Goal: Information Seeking & Learning: Learn about a topic

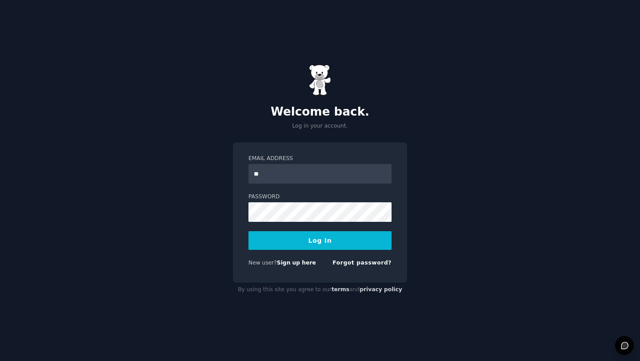
type input "**********"
click at [324, 244] on button "Log In" at bounding box center [320, 240] width 143 height 19
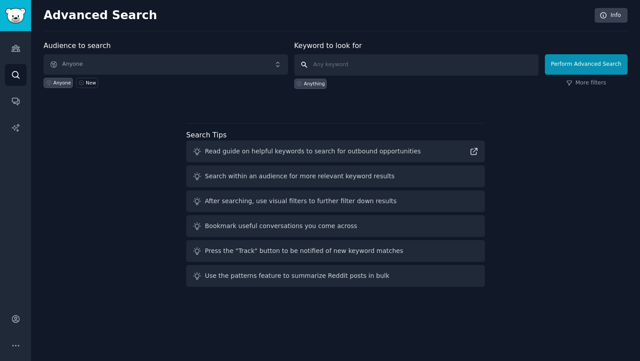
click at [386, 65] on input "text" at bounding box center [416, 64] width 245 height 21
click at [584, 90] on div "Audience to search Anyone Anyone New Keyword to look for Anything Perform Advan…" at bounding box center [336, 73] width 584 height 67
click at [584, 89] on div "Perform Advanced Search More filters" at bounding box center [586, 67] width 83 height 44
click at [587, 84] on link "More filters" at bounding box center [587, 83] width 40 height 8
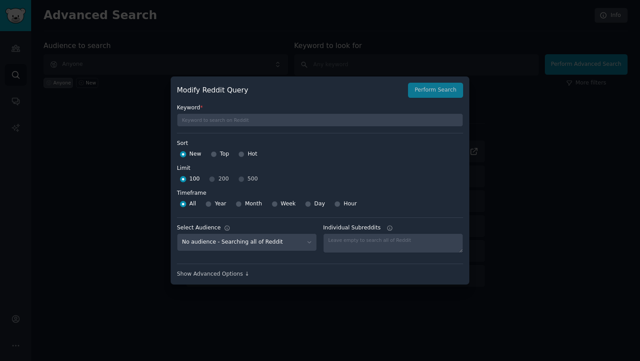
click at [554, 187] on div at bounding box center [320, 180] width 640 height 361
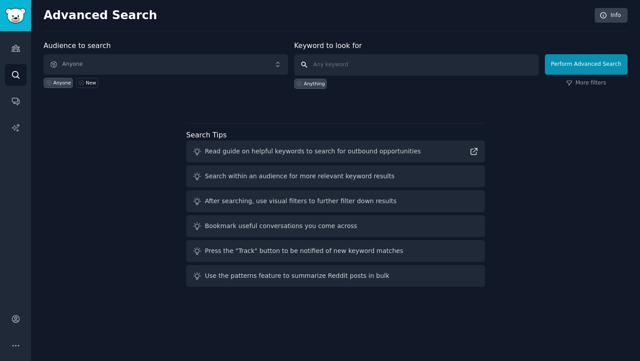
click at [386, 68] on input "text" at bounding box center [416, 64] width 245 height 21
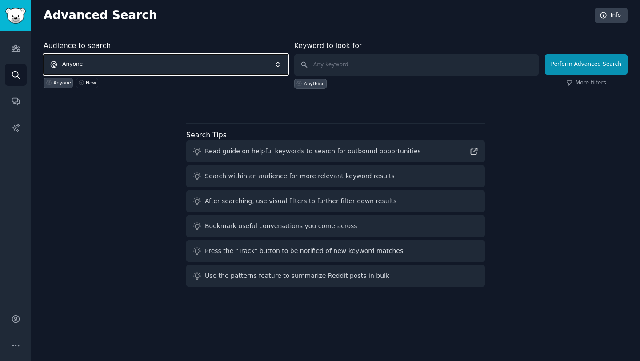
click at [262, 65] on span "Anyone" at bounding box center [166, 64] width 245 height 20
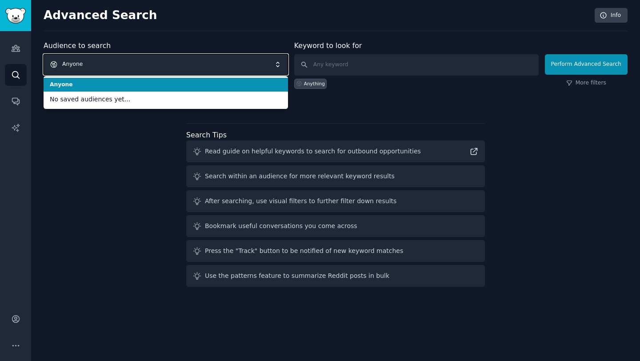
click at [262, 65] on span "Anyone" at bounding box center [166, 64] width 245 height 20
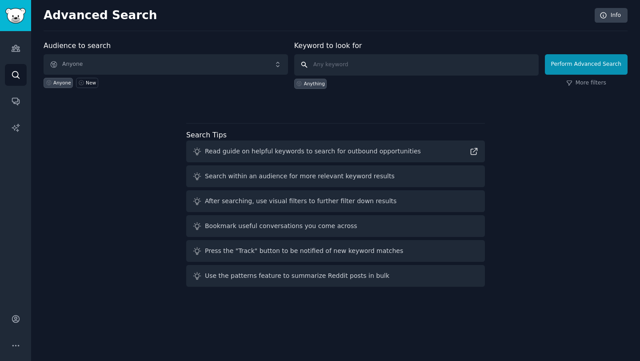
click at [361, 67] on input "text" at bounding box center [416, 64] width 245 height 21
type input "i"
type input "where can I buy"
click at [613, 64] on button "Perform Advanced Search" at bounding box center [586, 64] width 83 height 20
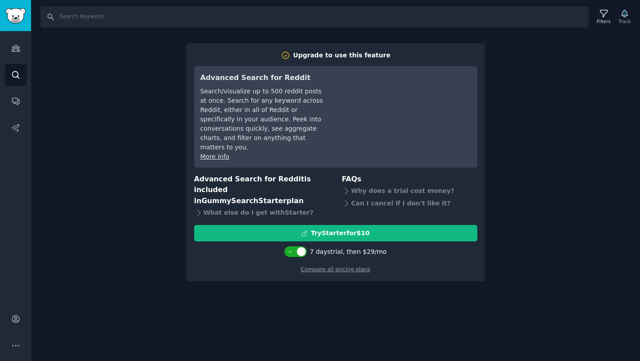
click at [505, 159] on div "Search Filters Track Upgrade to use this feature Advanced Search for Reddit Sea…" at bounding box center [335, 180] width 609 height 361
click at [23, 151] on div "Audiences Search Conversations AI Reports" at bounding box center [15, 165] width 31 height 268
click at [16, 51] on icon "Sidebar" at bounding box center [16, 48] width 8 height 6
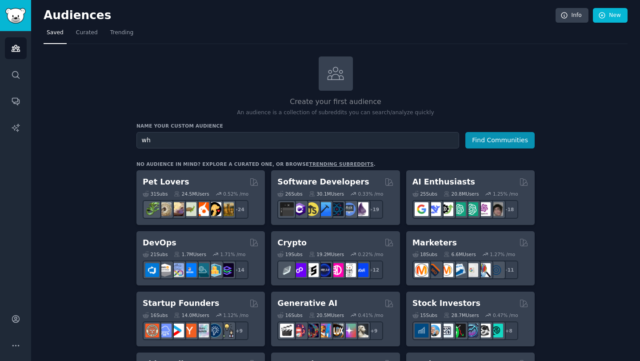
type input "w"
type input "is there a product"
click at [466, 132] on button "Find Communities" at bounding box center [500, 140] width 69 height 16
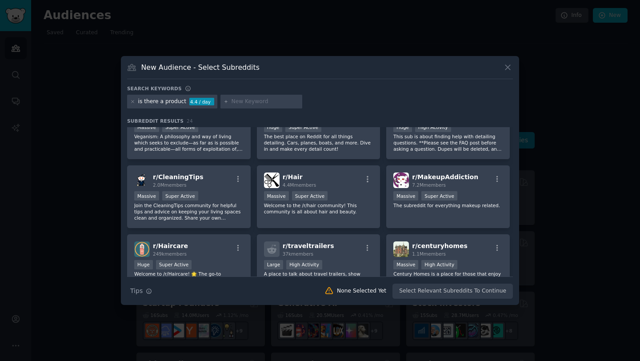
scroll to position [240, 0]
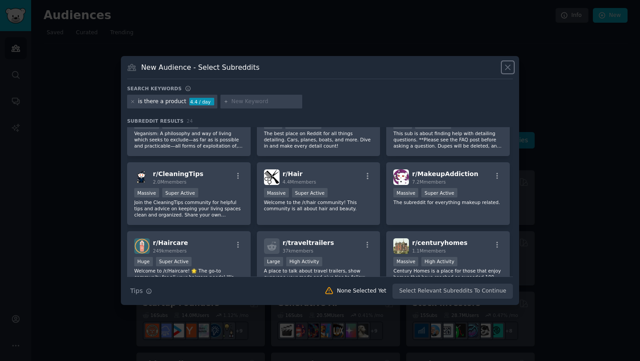
click at [509, 67] on icon at bounding box center [508, 67] width 5 height 5
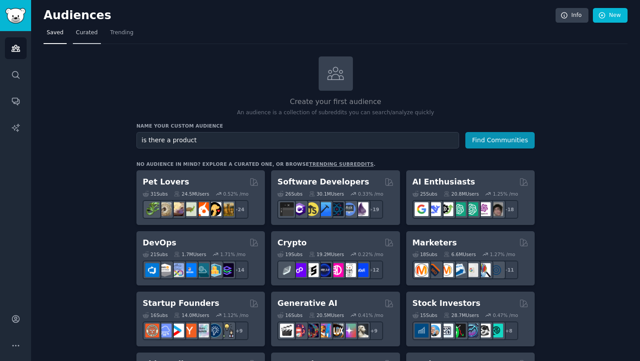
click at [89, 34] on span "Curated" at bounding box center [87, 33] width 22 height 8
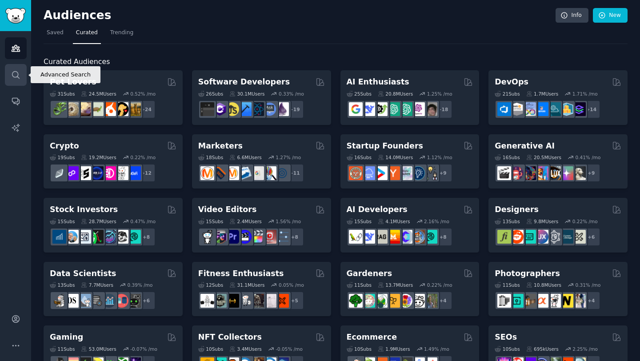
click at [19, 77] on icon "Sidebar" at bounding box center [15, 74] width 9 height 9
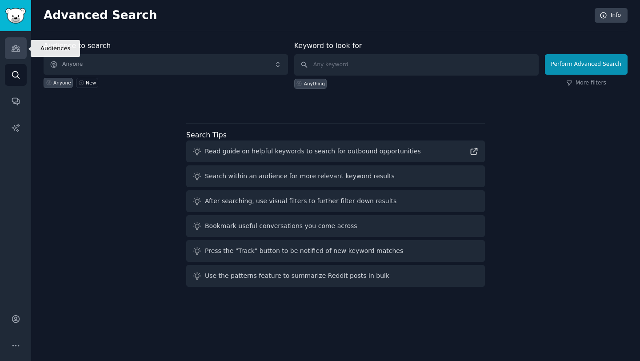
click at [20, 56] on link "Audiences" at bounding box center [16, 48] width 22 height 22
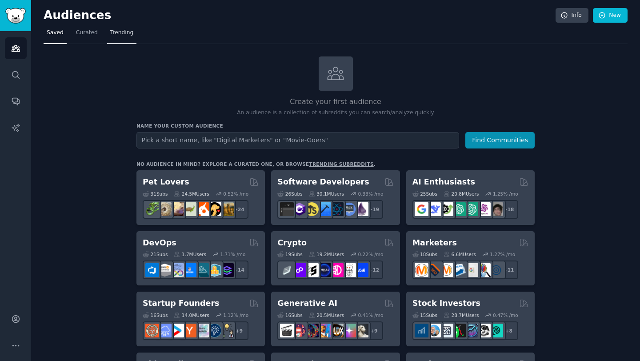
click at [120, 36] on span "Trending" at bounding box center [121, 33] width 23 height 8
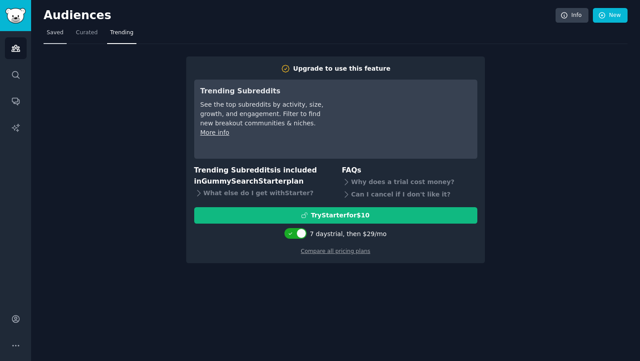
click at [58, 31] on span "Saved" at bounding box center [55, 33] width 17 height 8
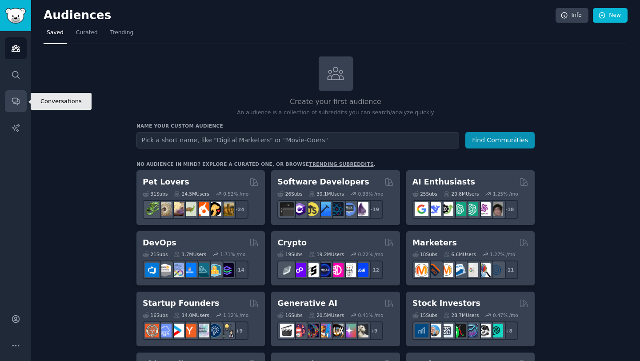
click at [20, 101] on link "Conversations" at bounding box center [16, 101] width 22 height 22
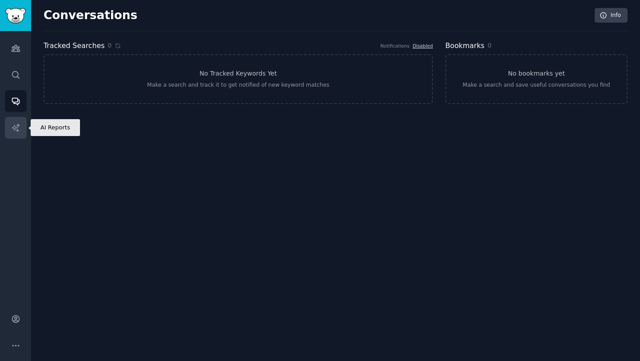
click at [12, 128] on icon "Sidebar" at bounding box center [15, 127] width 9 height 9
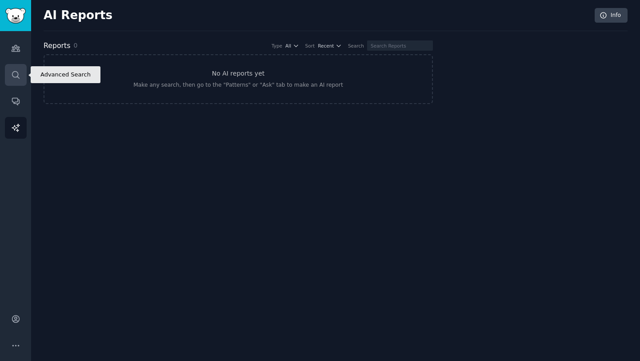
click at [12, 75] on icon "Sidebar" at bounding box center [15, 74] width 9 height 9
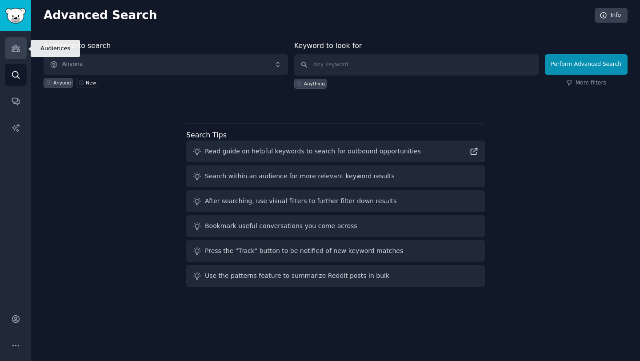
click at [20, 49] on icon "Sidebar" at bounding box center [15, 48] width 9 height 9
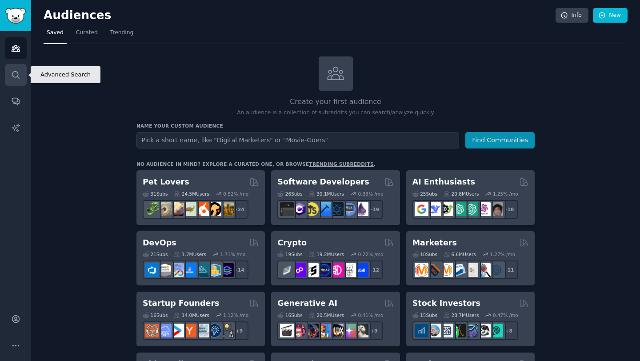
click at [12, 70] on icon "Sidebar" at bounding box center [15, 74] width 9 height 9
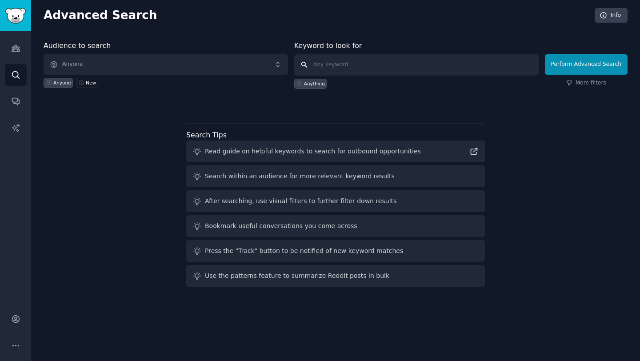
click at [339, 65] on input "text" at bounding box center [416, 64] width 245 height 21
type input "I wish there was a way to"
click button "Perform Advanced Search" at bounding box center [586, 64] width 83 height 20
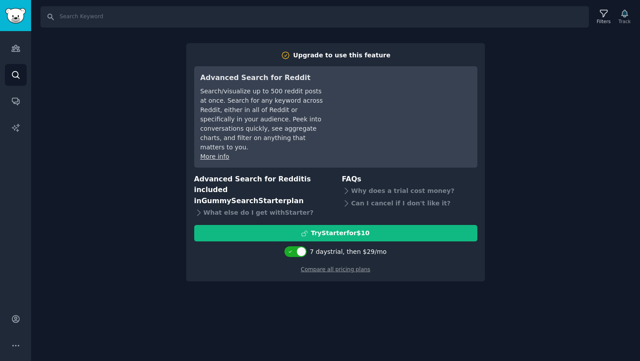
click at [519, 135] on div "Search Filters Track Upgrade to use this feature Advanced Search for Reddit Sea…" at bounding box center [335, 180] width 609 height 361
click at [16, 51] on icon "Sidebar" at bounding box center [16, 48] width 8 height 6
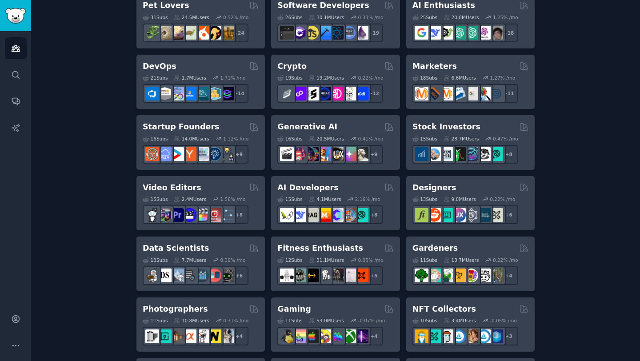
scroll to position [259, 0]
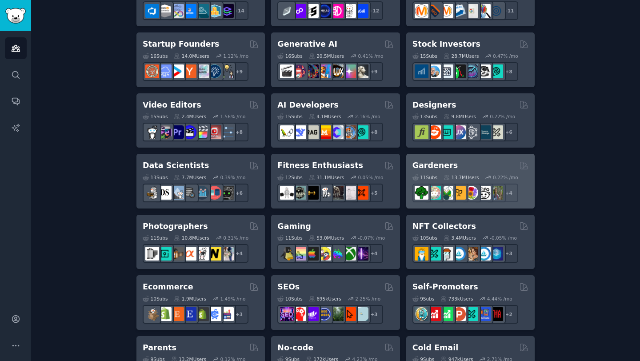
click at [459, 162] on div "Gardeners" at bounding box center [471, 165] width 116 height 11
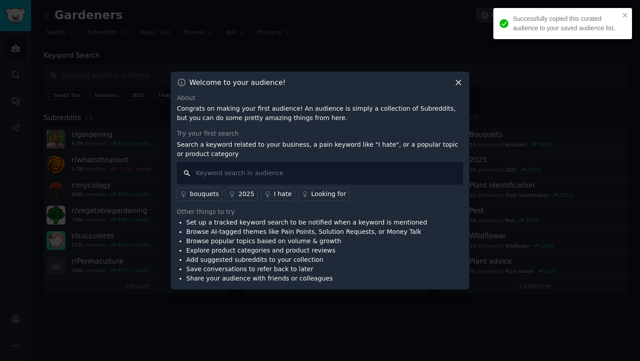
click at [407, 169] on input "text" at bounding box center [320, 173] width 286 height 23
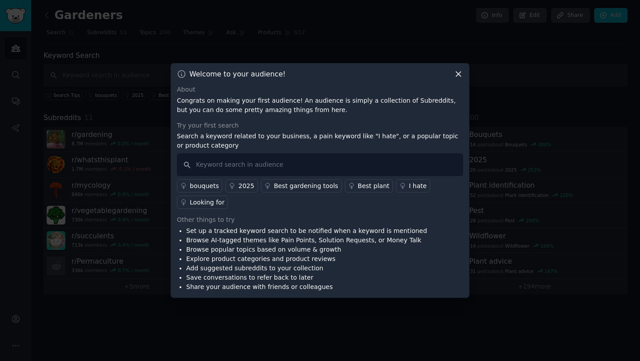
click at [409, 189] on div "I hate" at bounding box center [418, 185] width 18 height 9
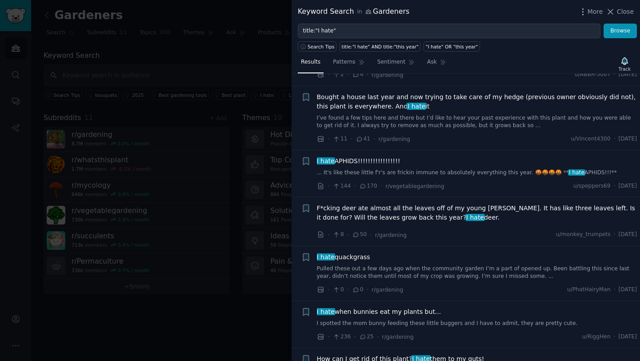
scroll to position [1362, 0]
